Goal: Use online tool/utility

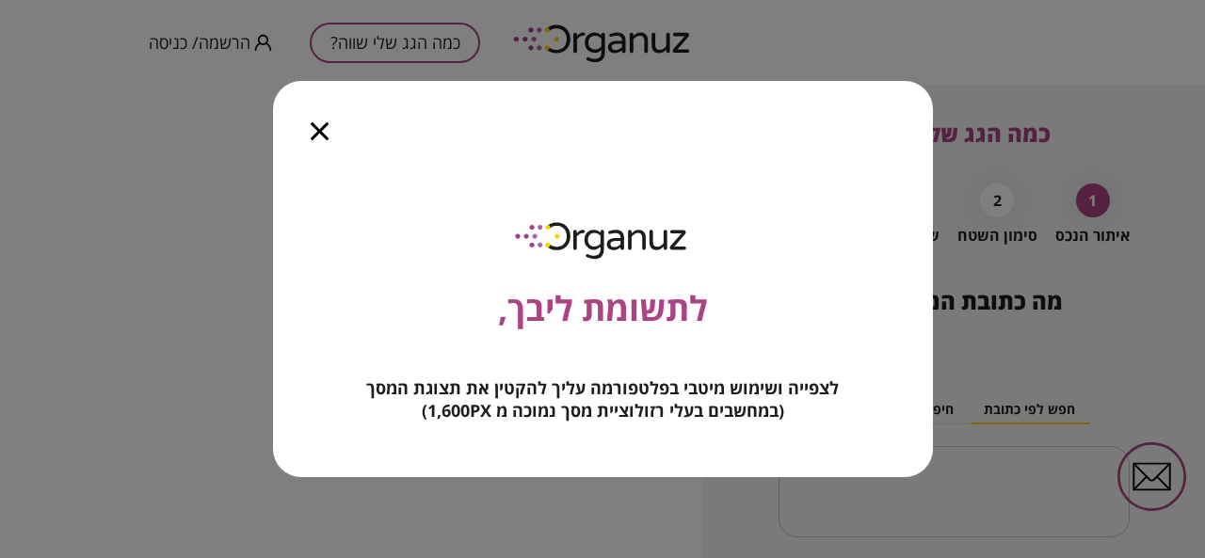
click at [323, 137] on icon "button" at bounding box center [320, 131] width 18 height 18
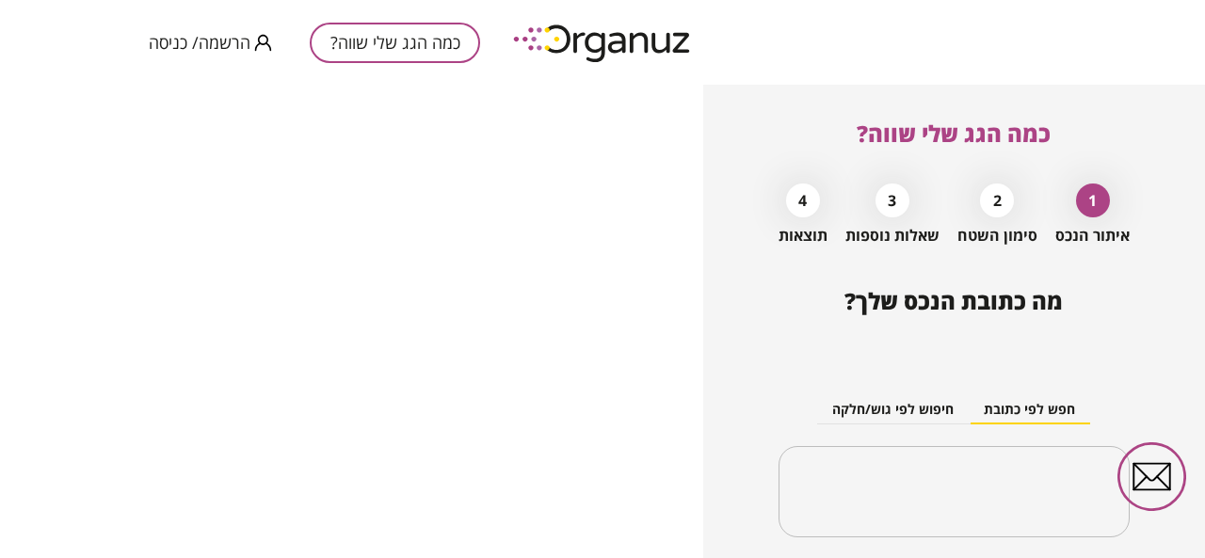
click at [1053, 338] on div "מה כתובת הנכס שלך? חפש לפי כתובת חיפוש לפי גוש/חלקה ​" at bounding box center [954, 420] width 351 height 265
click at [1053, 339] on div "מה כתובת הנכס שלך? חפש לפי כתובת חיפוש לפי גוש/חלקה ​" at bounding box center [954, 420] width 351 height 265
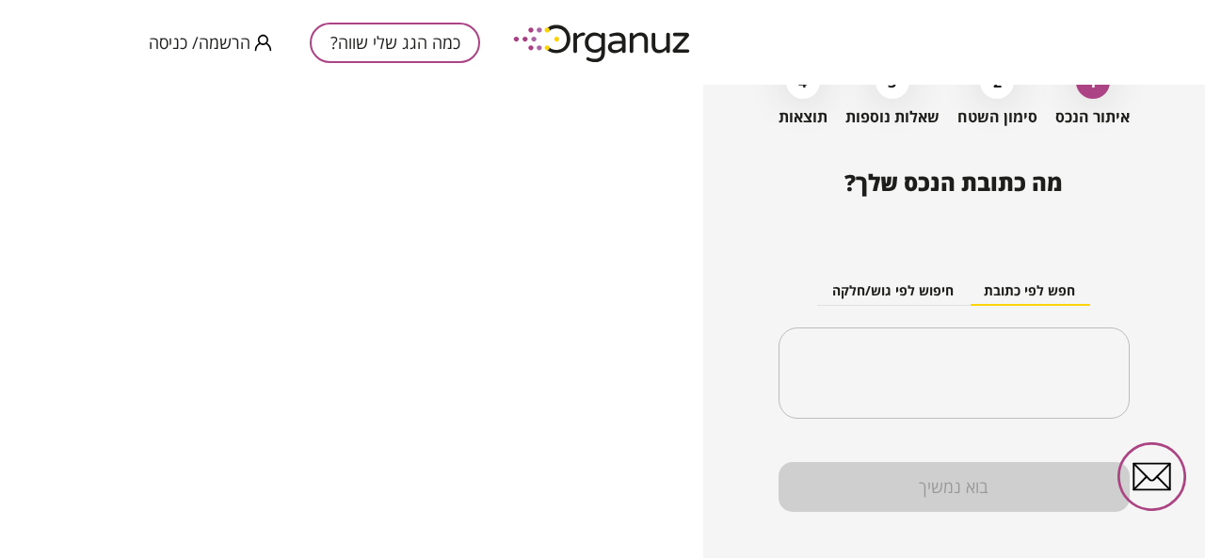
scroll to position [143, 0]
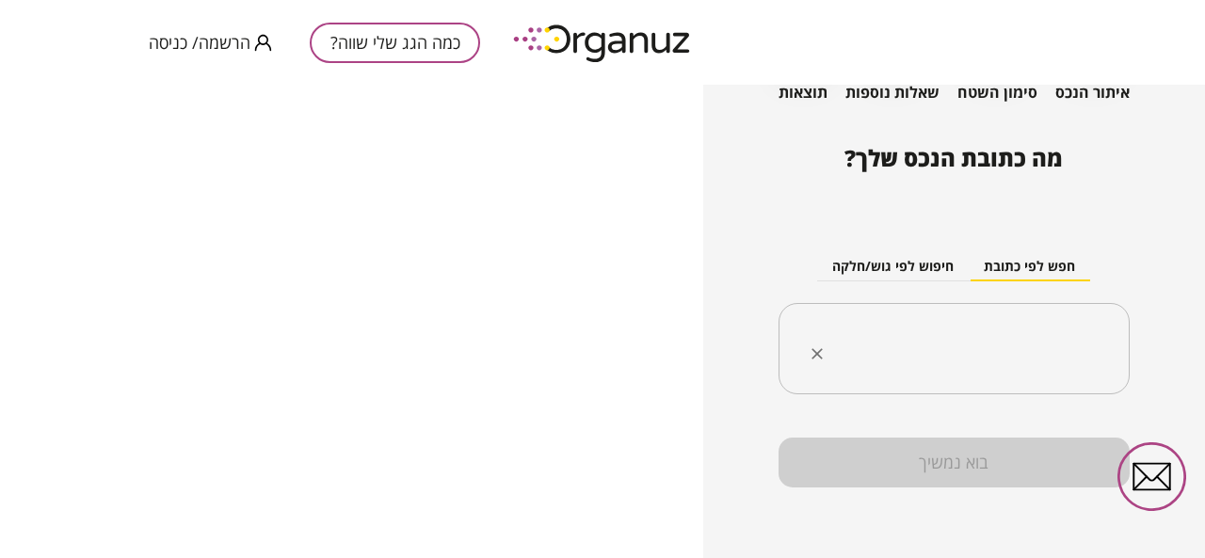
click at [1056, 331] on input "text" at bounding box center [961, 349] width 292 height 47
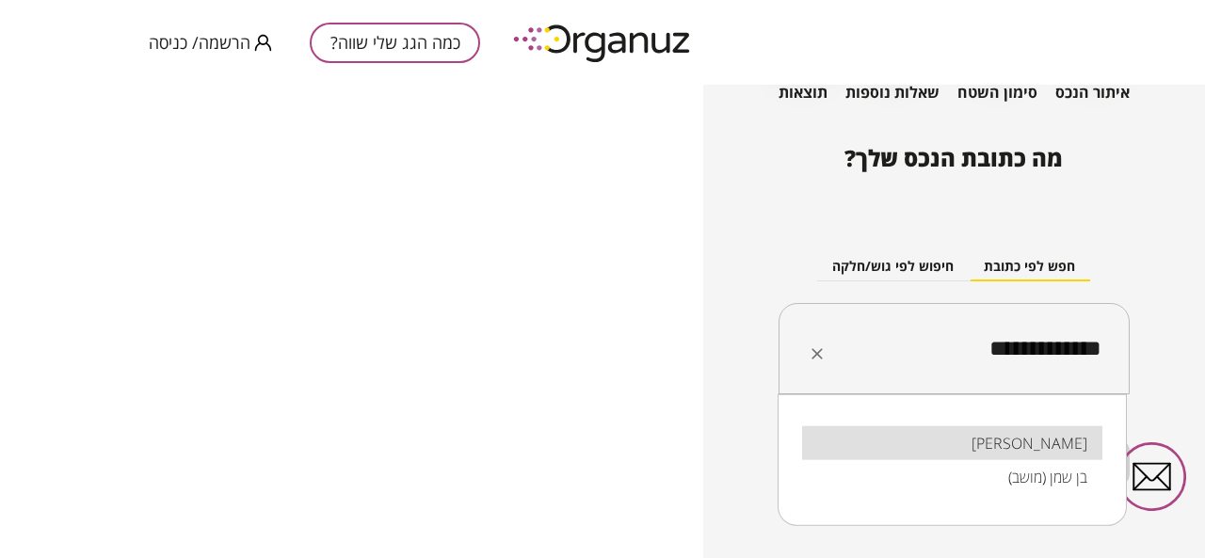
click at [1048, 360] on input "**********" at bounding box center [961, 349] width 292 height 47
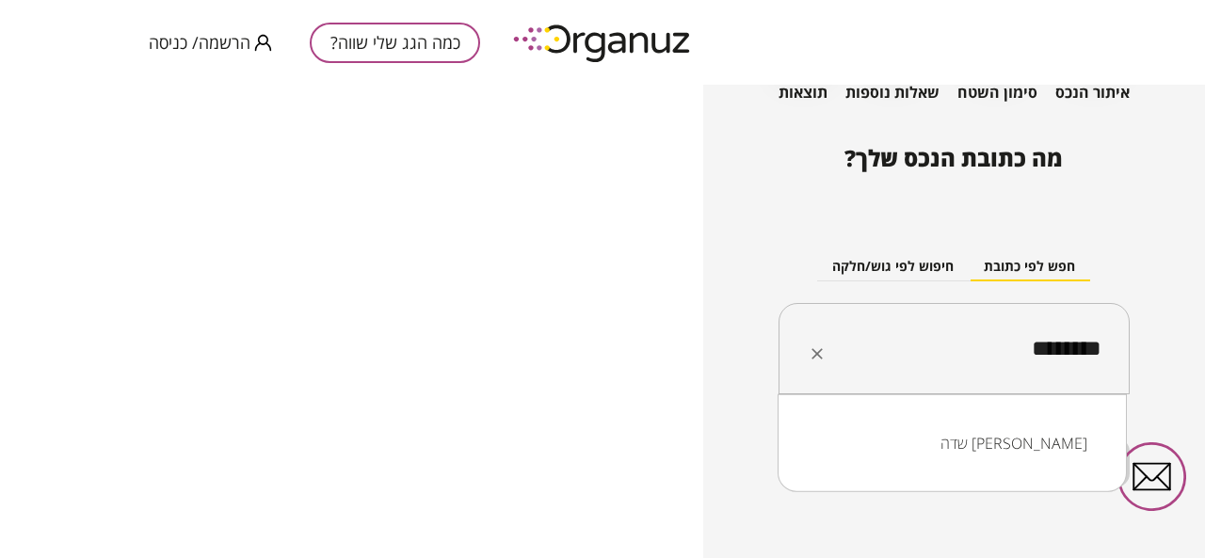
click at [1052, 443] on li "שדה [PERSON_NAME]" at bounding box center [952, 443] width 300 height 34
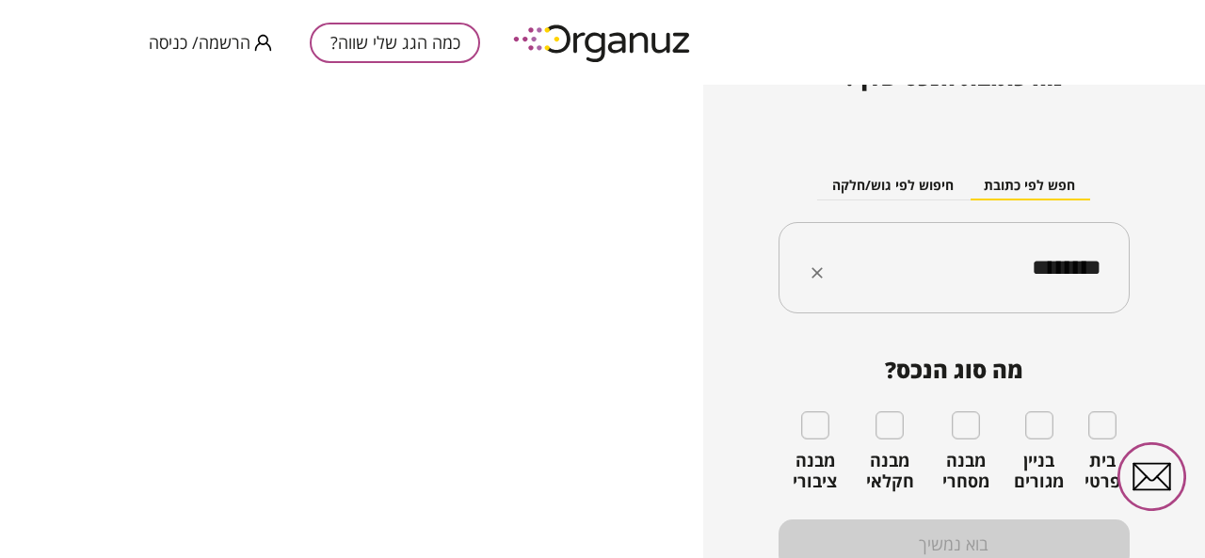
scroll to position [234, 0]
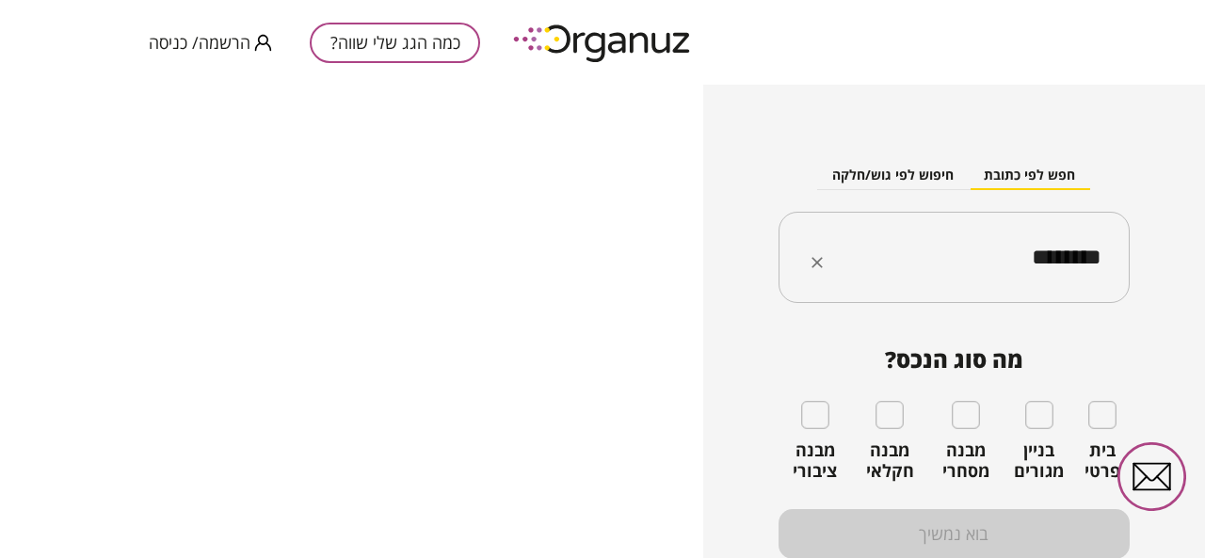
type input "********"
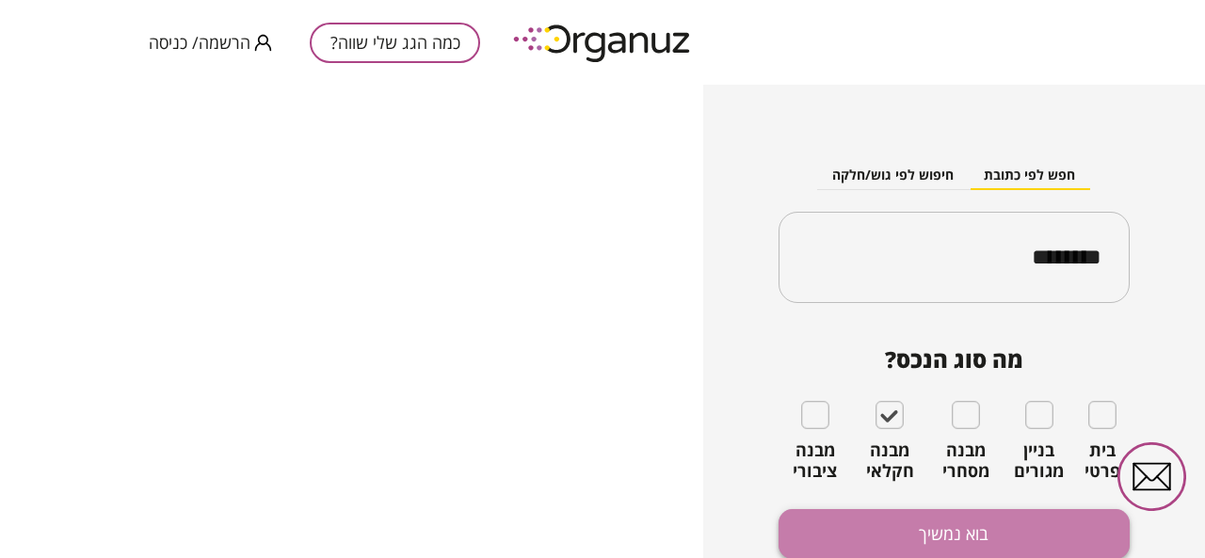
click at [915, 532] on button "בוא נמשיך" at bounding box center [954, 534] width 351 height 50
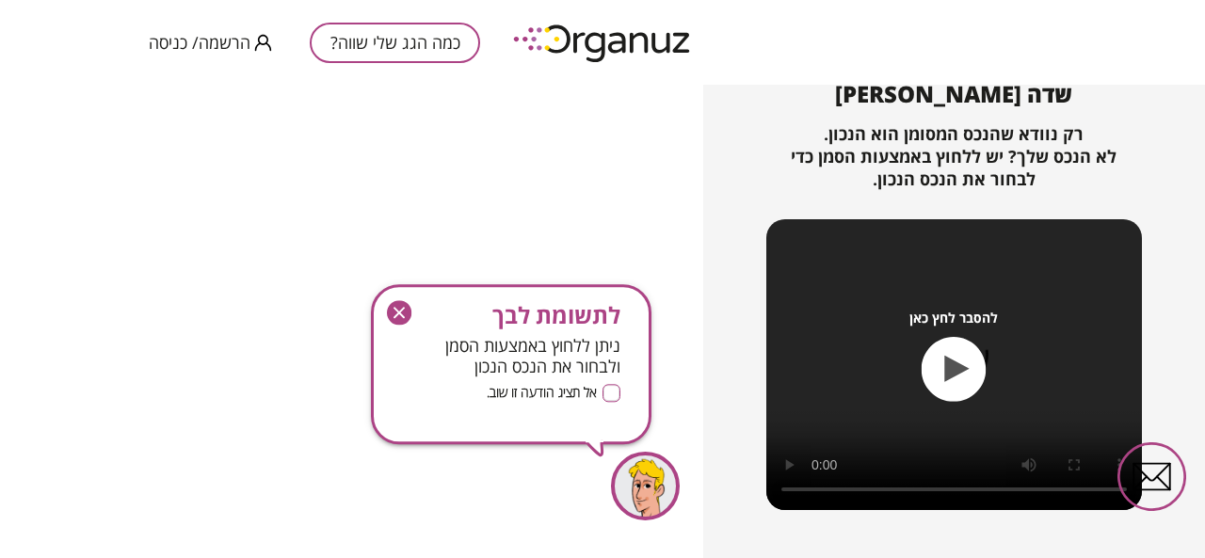
click at [395, 312] on icon "button" at bounding box center [399, 313] width 24 height 24
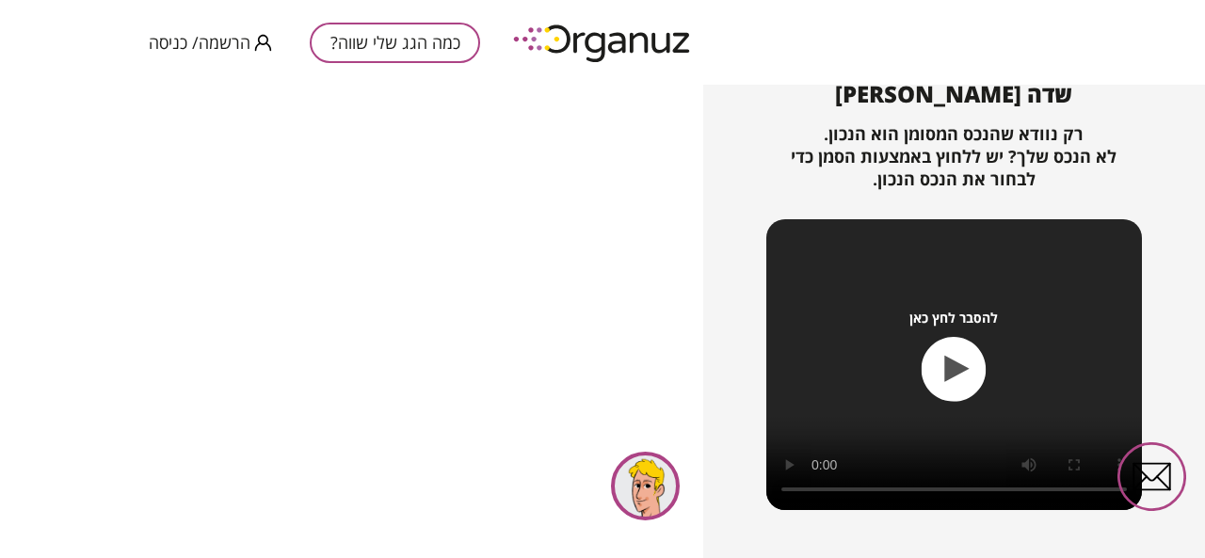
drag, startPoint x: 1199, startPoint y: 252, endPoint x: 1204, endPoint y: 289, distance: 37.0
click at [1204, 289] on div "כמה הגג שלי שווה? 1 איתור הנכס 2 סימון השטח 3 שאלות נוספות 4 תוצאות מצאנו את הנ…" at bounding box center [954, 322] width 502 height 474
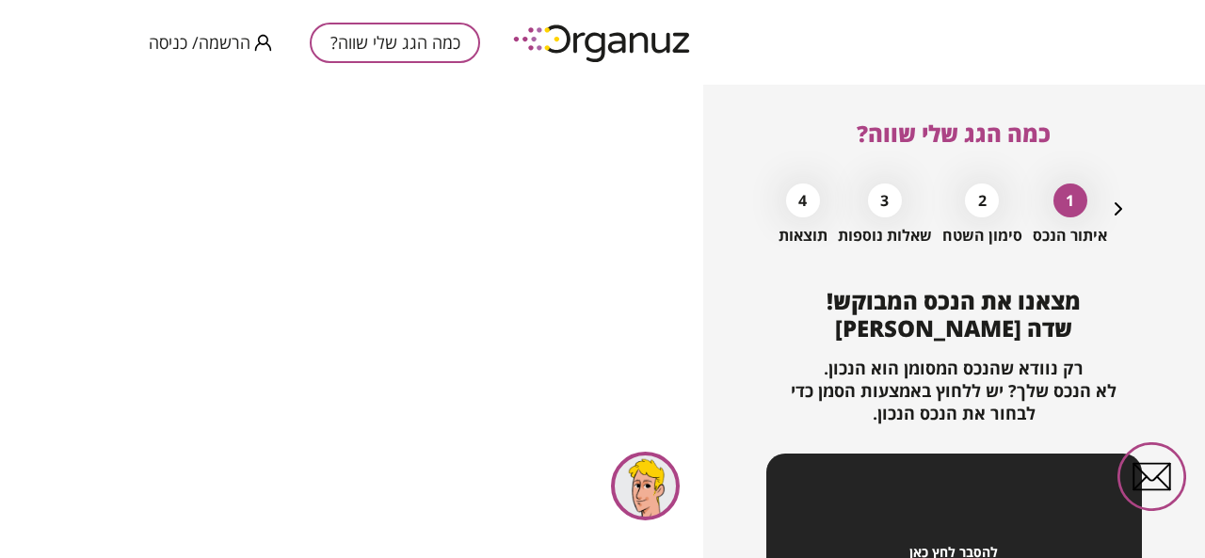
click at [981, 196] on div "2" at bounding box center [982, 201] width 34 height 34
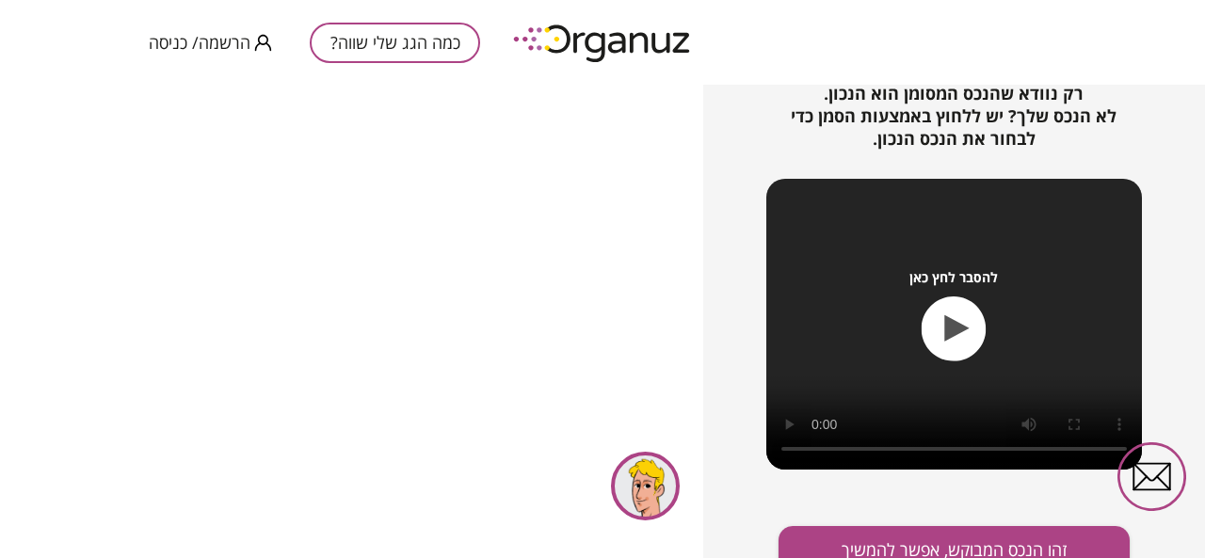
scroll to position [291, 0]
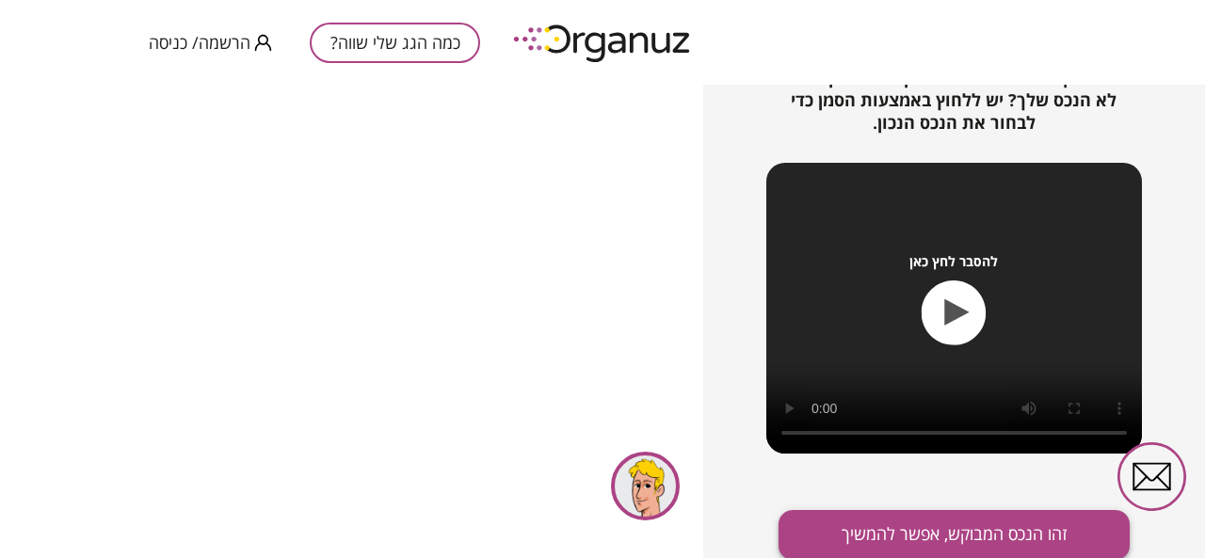
click at [961, 532] on button "זהו הנכס המבוקש, אפשר להמשיך" at bounding box center [954, 535] width 351 height 50
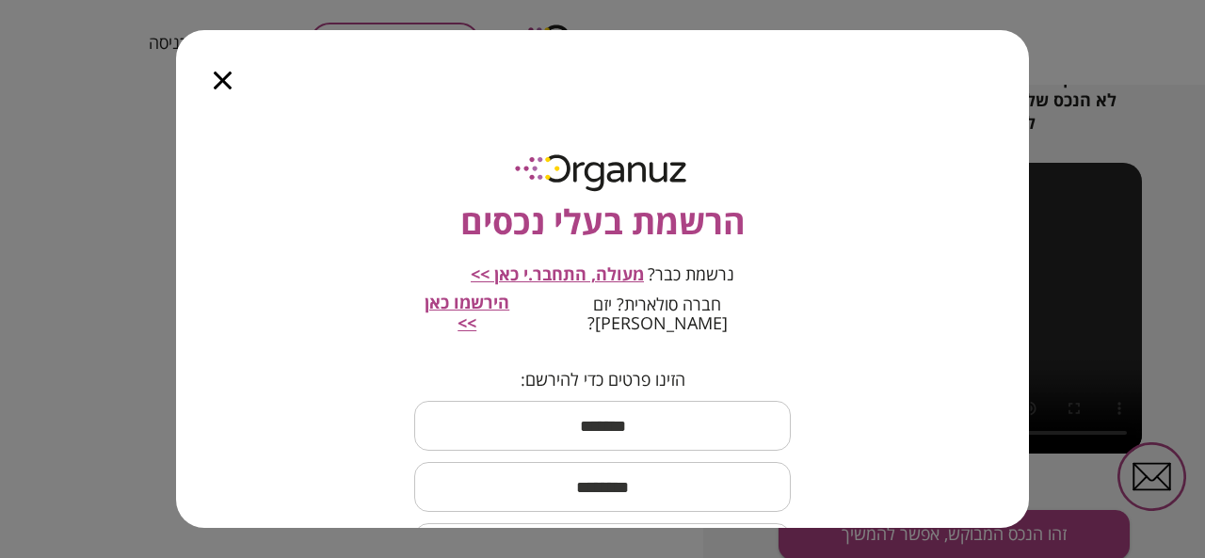
click at [226, 86] on icon "button" at bounding box center [223, 81] width 18 height 18
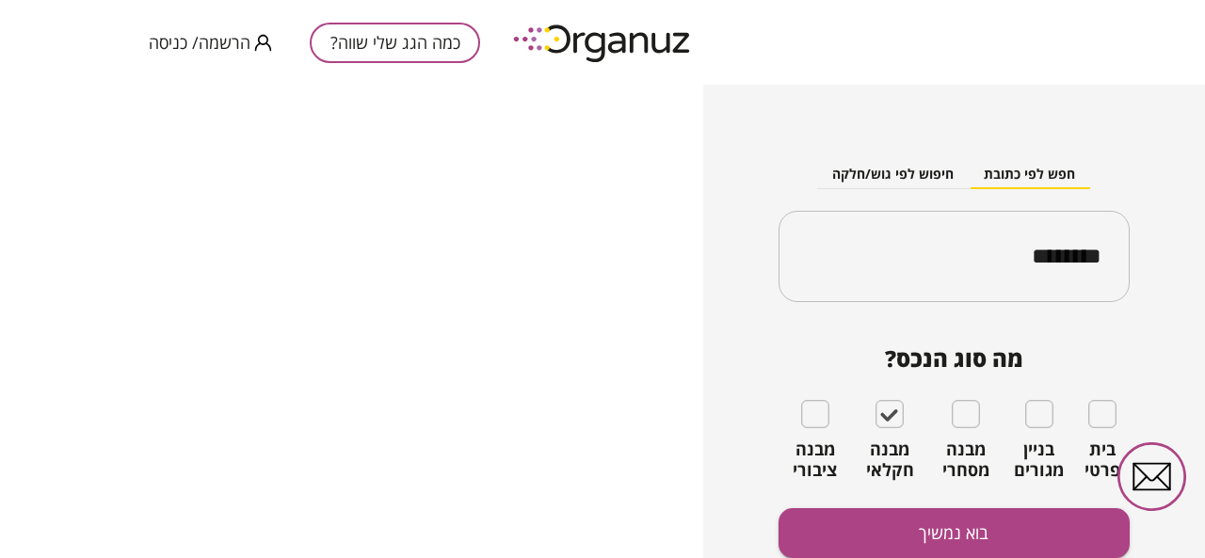
scroll to position [234, 0]
